Goal: Task Accomplishment & Management: Complete application form

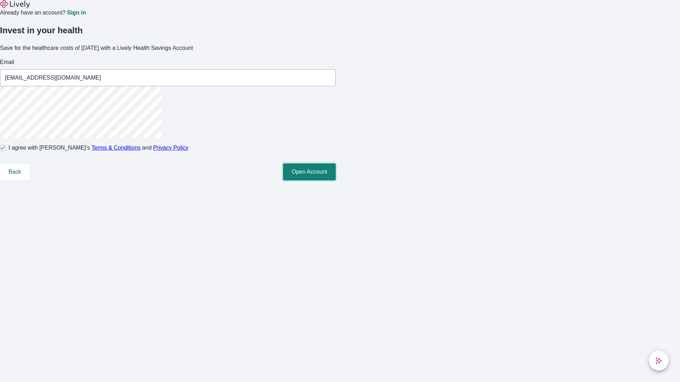
click at [336, 181] on button "Open Account" at bounding box center [309, 172] width 53 height 17
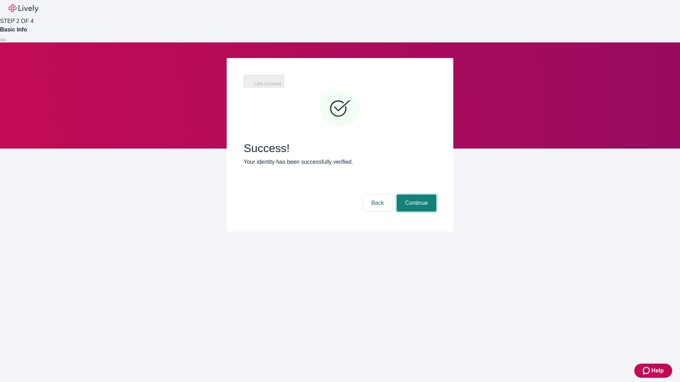
click at [415, 195] on button "Continue" at bounding box center [416, 203] width 40 height 17
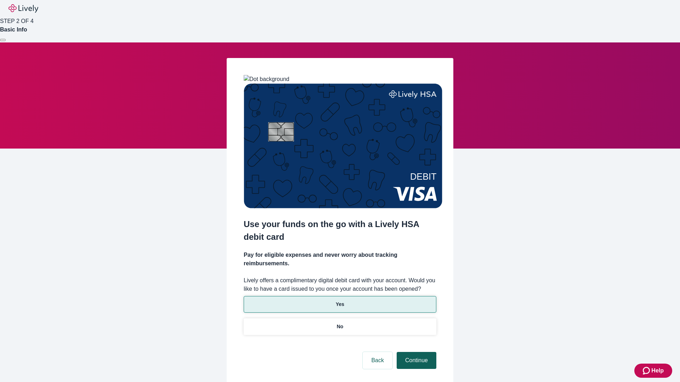
click at [339, 301] on p "Yes" at bounding box center [340, 304] width 8 height 7
click at [415, 352] on button "Continue" at bounding box center [416, 360] width 40 height 17
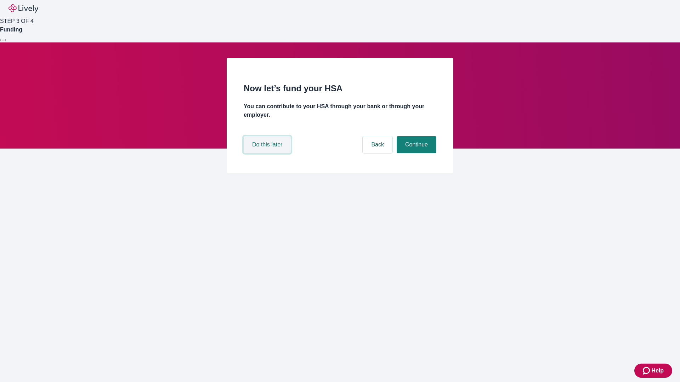
click at [268, 153] on button "Do this later" at bounding box center [266, 144] width 47 height 17
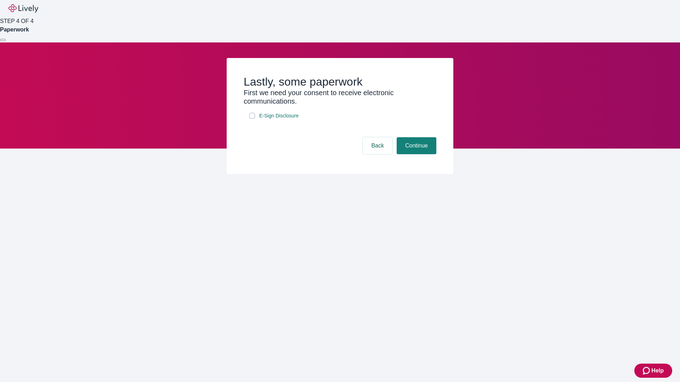
click at [252, 119] on input "E-Sign Disclosure" at bounding box center [252, 116] width 6 height 6
checkbox input "true"
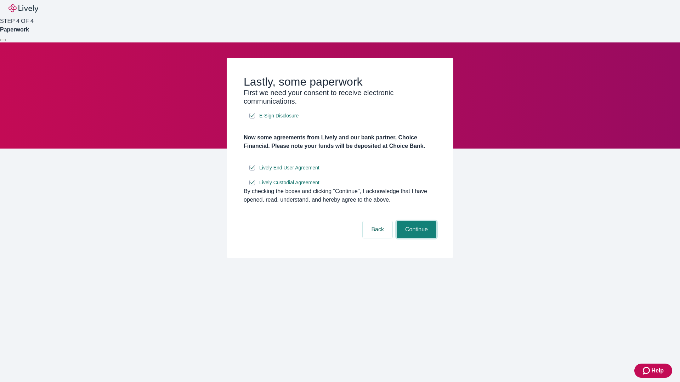
click at [415, 238] on button "Continue" at bounding box center [416, 229] width 40 height 17
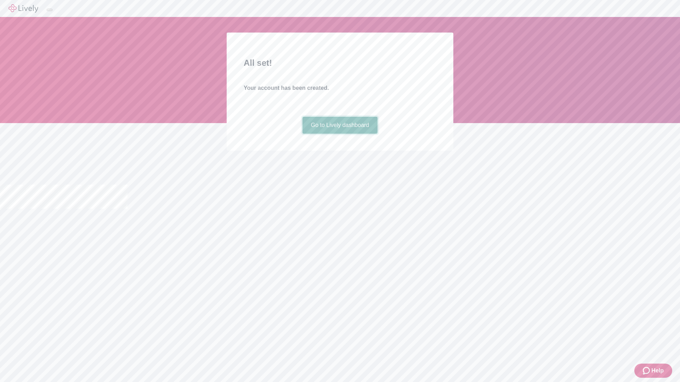
click at [339, 134] on link "Go to Lively dashboard" at bounding box center [339, 125] width 75 height 17
